Goal: Information Seeking & Learning: Learn about a topic

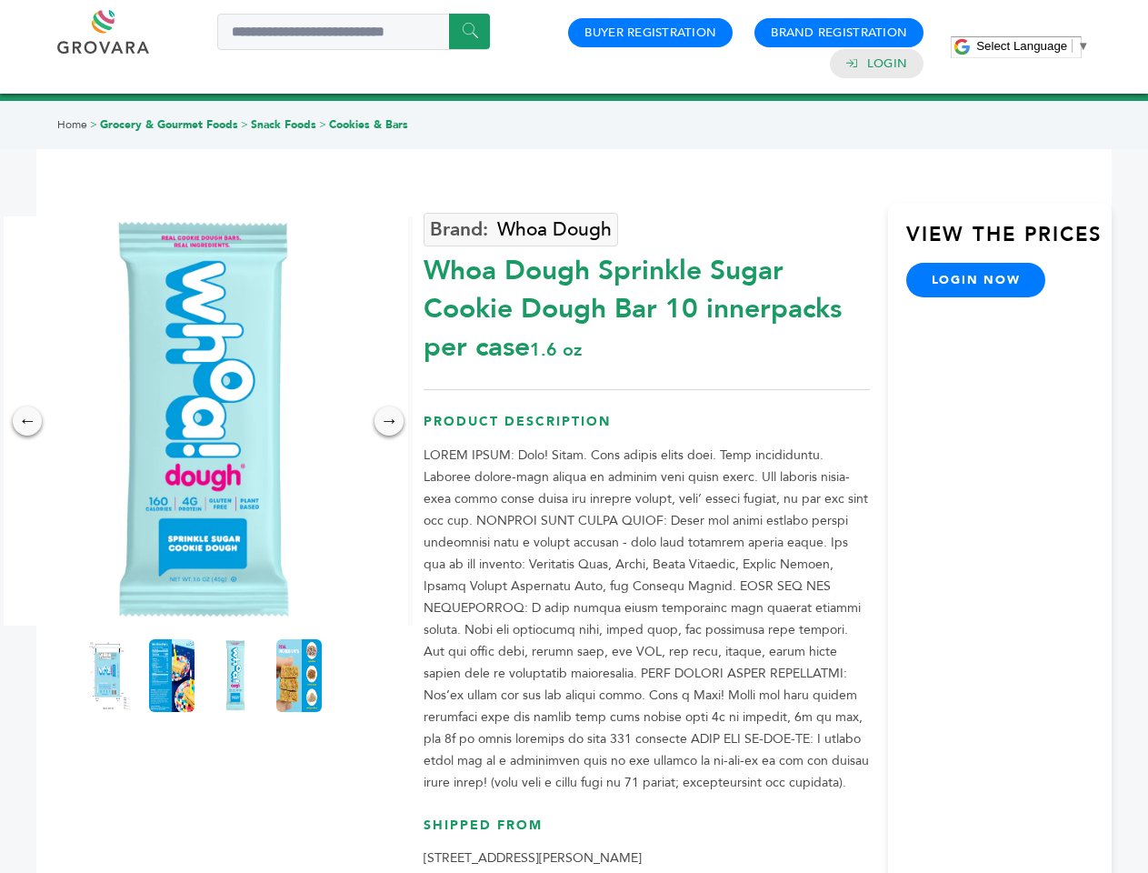
click at [1033, 45] on span "Select Language" at bounding box center [1021, 46] width 91 height 14
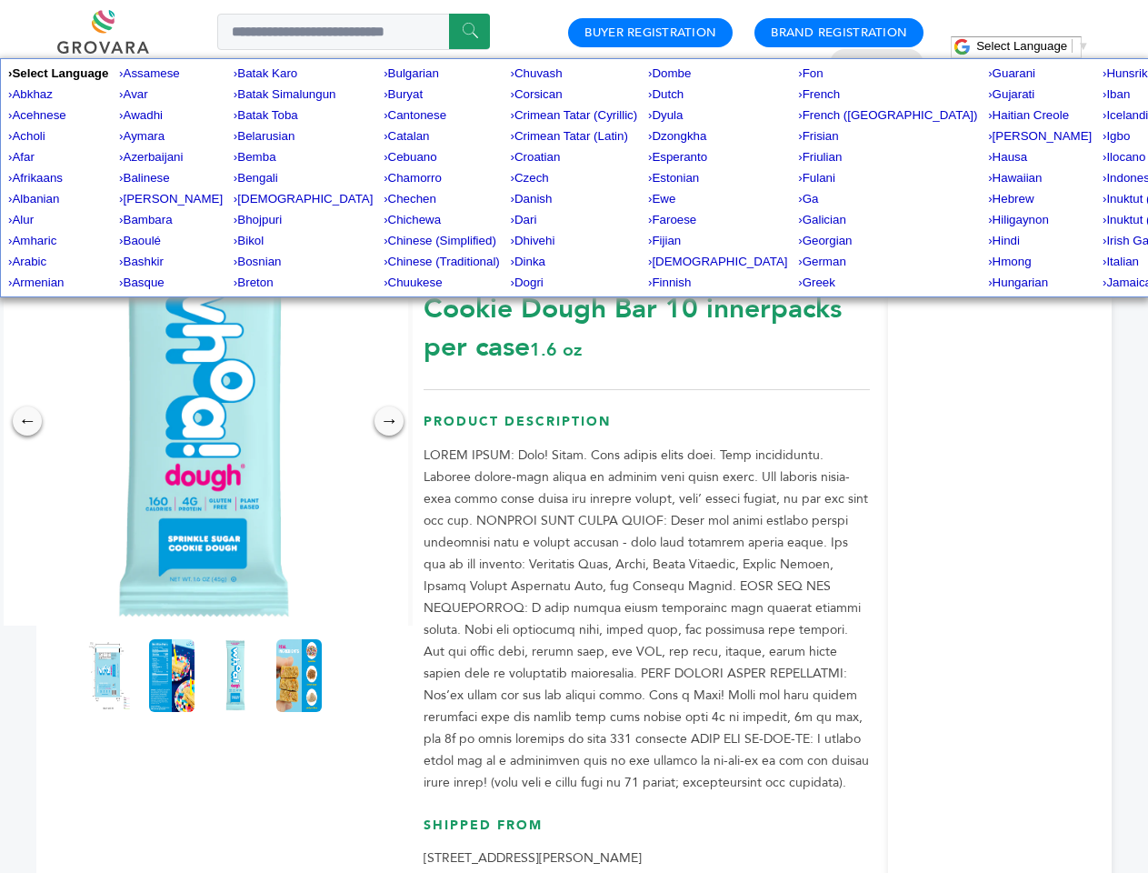
click at [204, 421] on img at bounding box center [203, 420] width 409 height 409
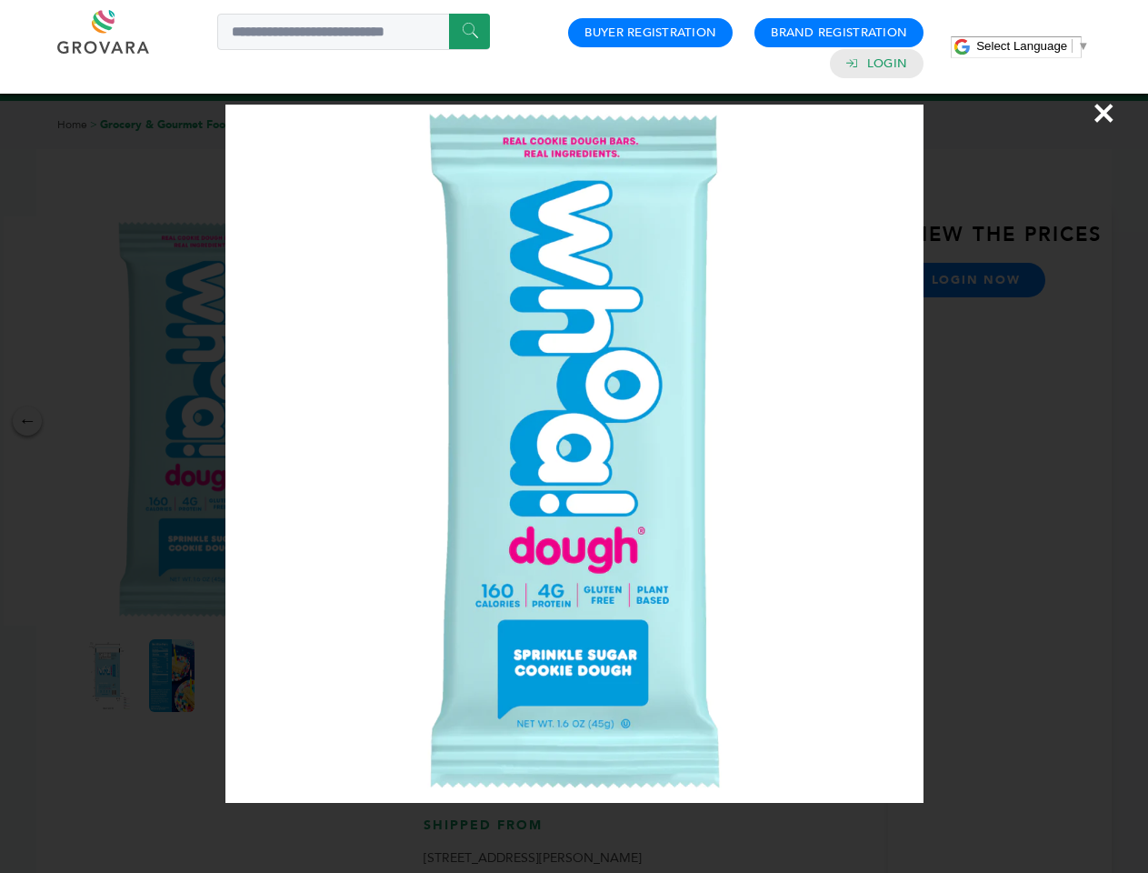
click at [27, 421] on div "×" at bounding box center [574, 436] width 1148 height 873
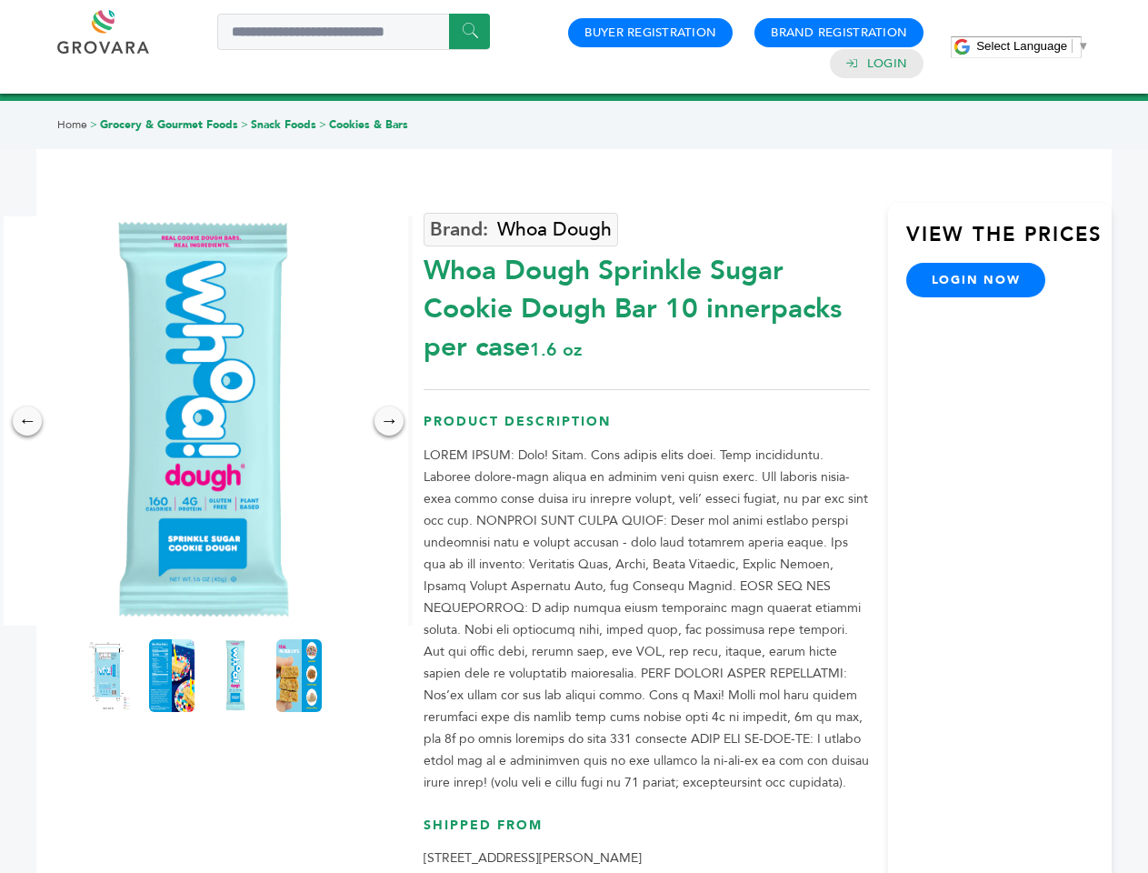
click at [389, 421] on div "→" at bounding box center [389, 420] width 29 height 29
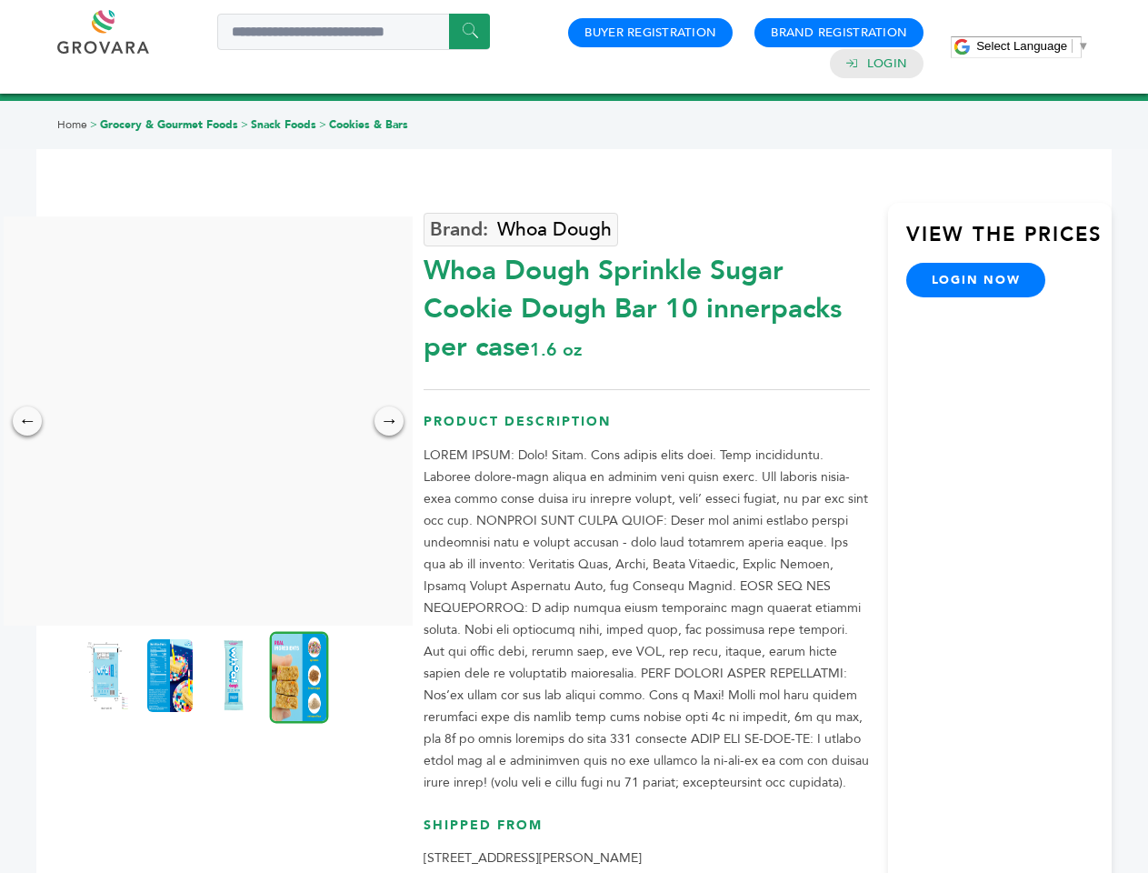
click at [108, 675] on img at bounding box center [106, 675] width 45 height 73
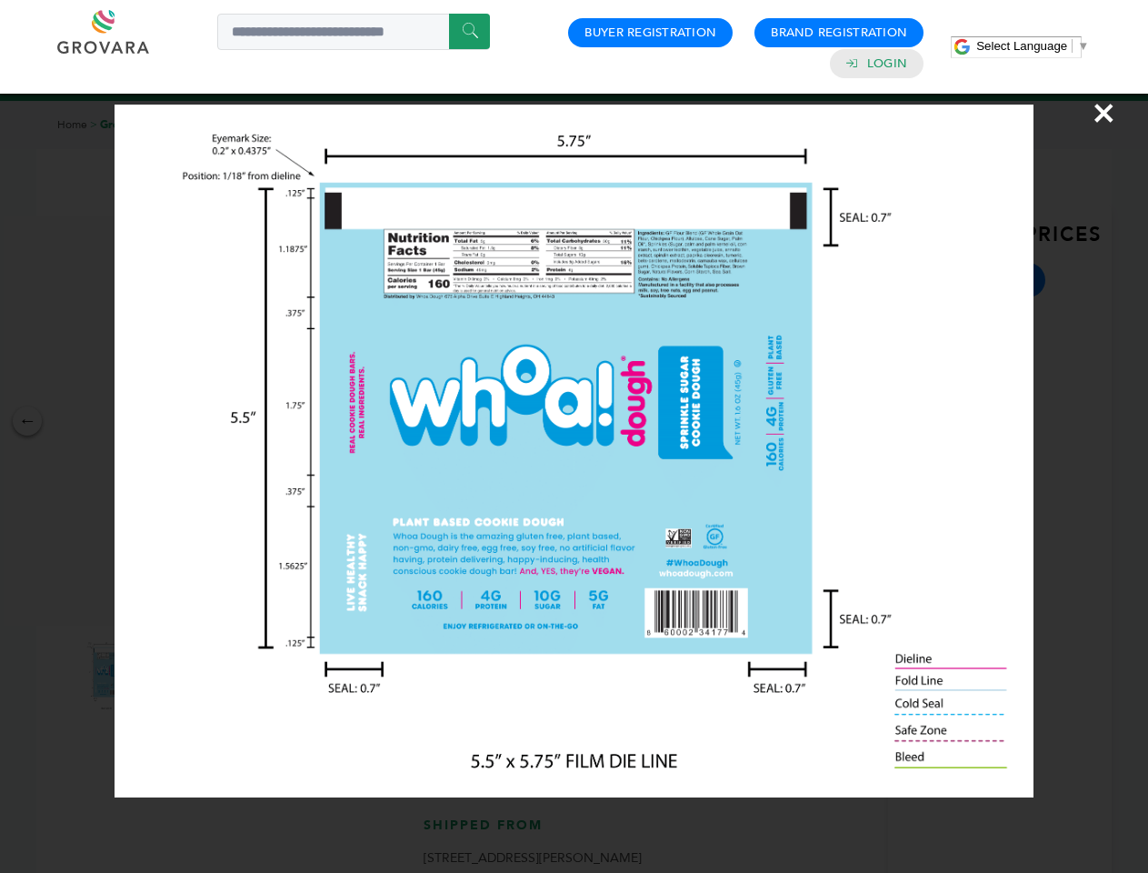
click at [172, 675] on div "×" at bounding box center [574, 436] width 1148 height 873
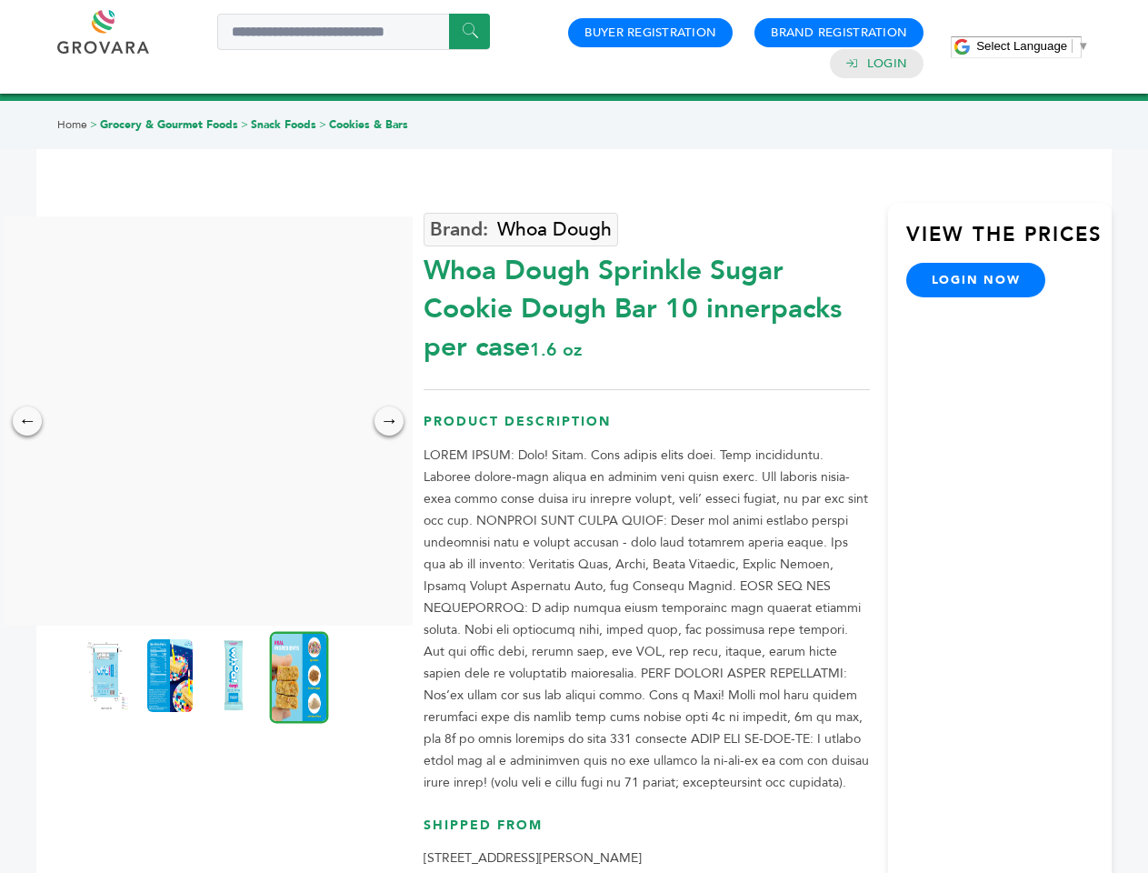
click at [235, 675] on img at bounding box center [233, 675] width 45 height 73
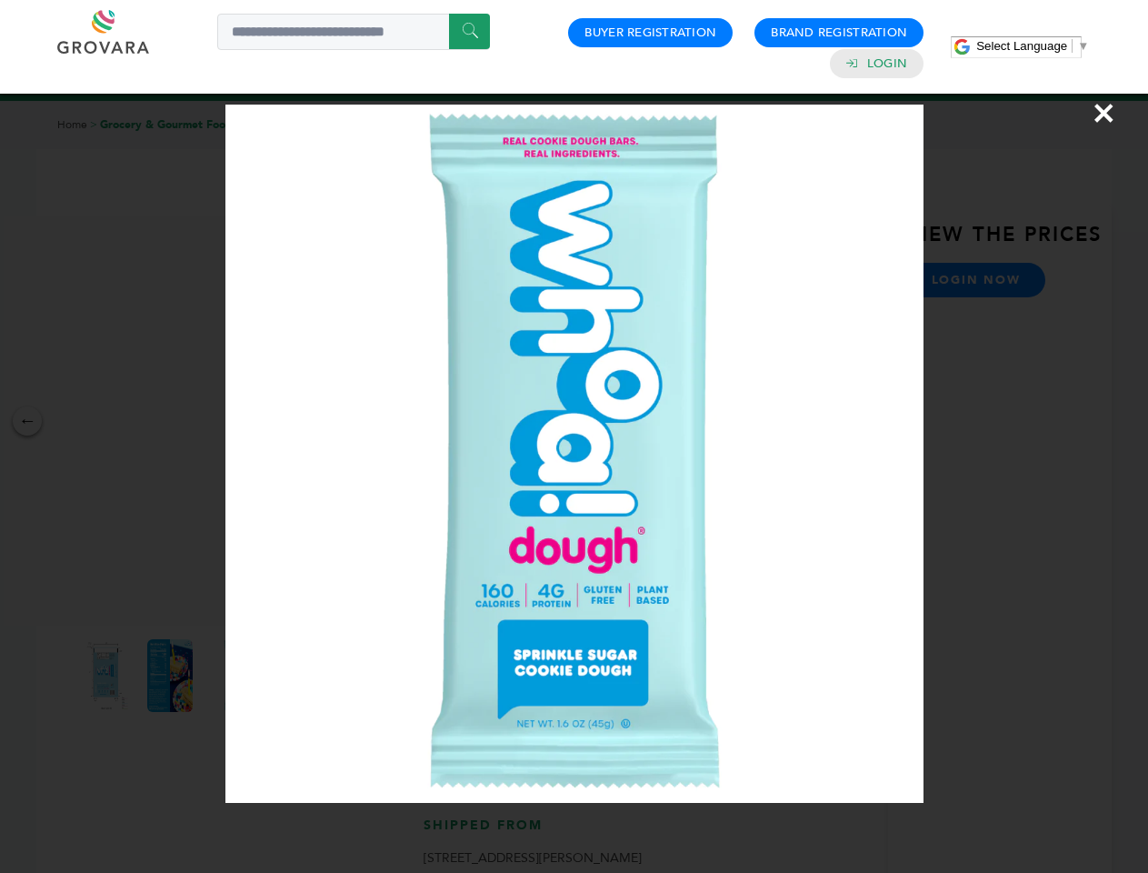
click at [299, 675] on div "×" at bounding box center [574, 436] width 1148 height 873
